Goal: Information Seeking & Learning: Learn about a topic

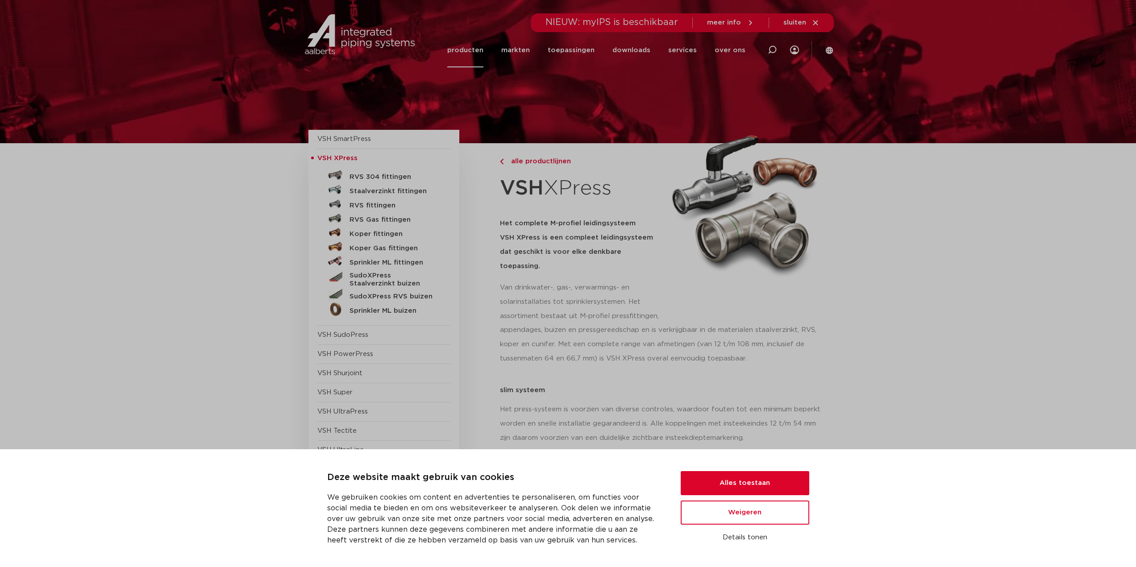
click at [378, 270] on link "SudoXPress Staalverzinkt buizen" at bounding box center [383, 278] width 133 height 20
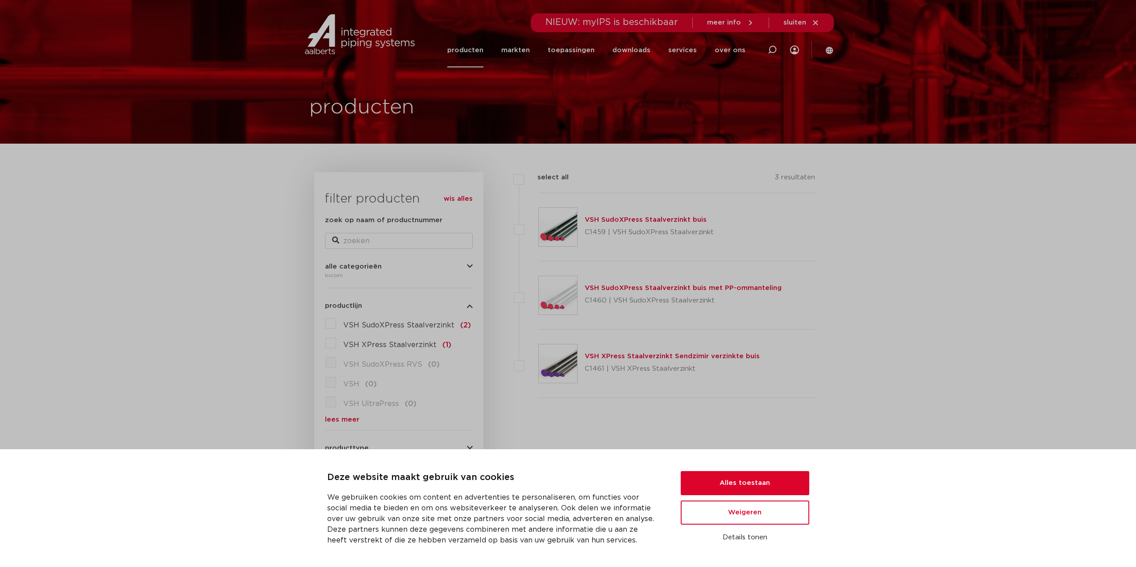
click at [799, 236] on div "VSH SudoXPress Staalverzinkt buis C1459 | VSH SudoXPress Staalverzinkt" at bounding box center [676, 227] width 277 height 68
click at [745, 480] on button "Alles toestaan" at bounding box center [745, 483] width 129 height 24
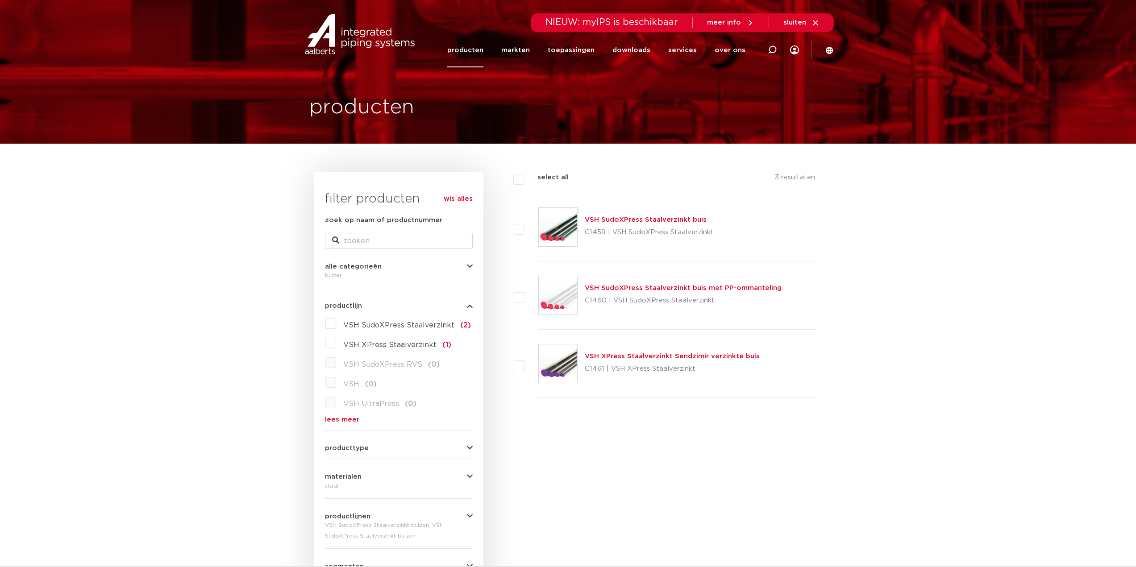
click at [633, 218] on link "VSH SudoXPress Staalverzinkt buis" at bounding box center [646, 220] width 122 height 7
click at [604, 219] on link "VSH SudoXPress Staalverzinkt buis" at bounding box center [646, 220] width 122 height 7
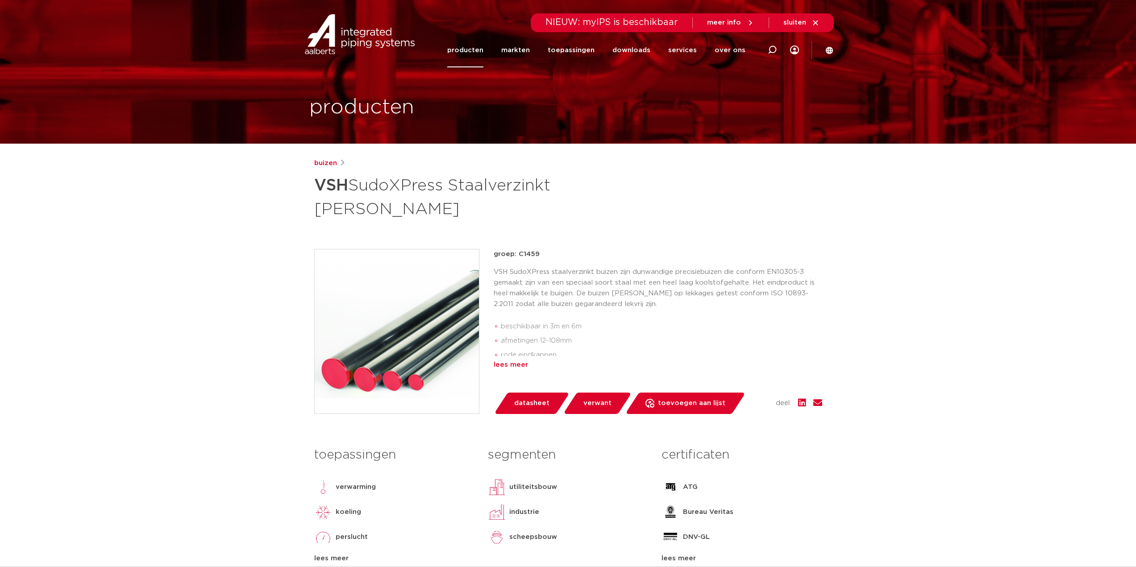
click at [502, 360] on div "lees meer" at bounding box center [658, 365] width 329 height 11
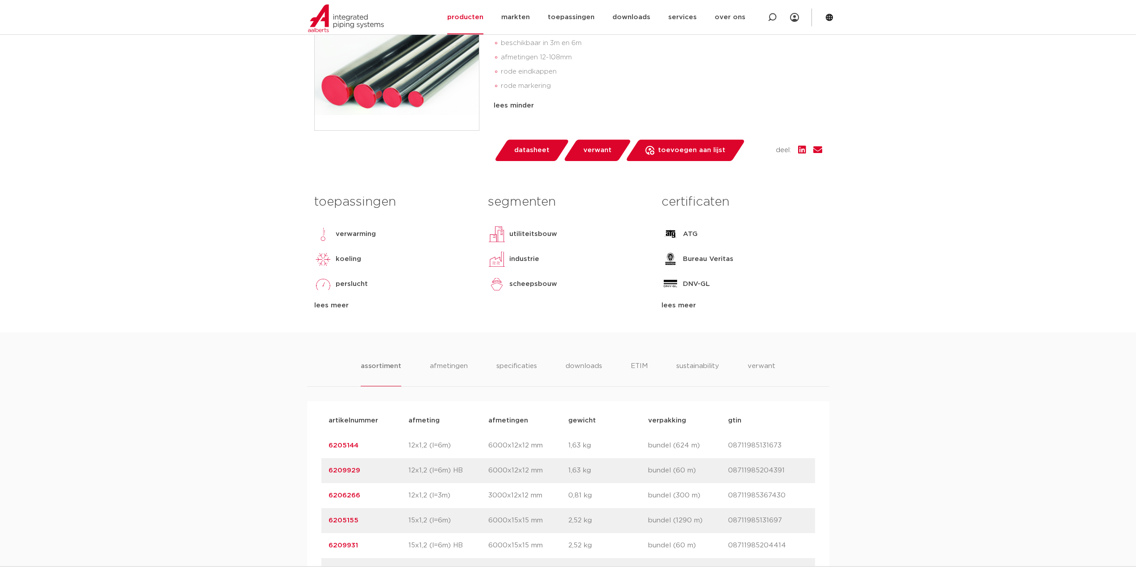
scroll to position [268, 0]
